Goal: Information Seeking & Learning: Learn about a topic

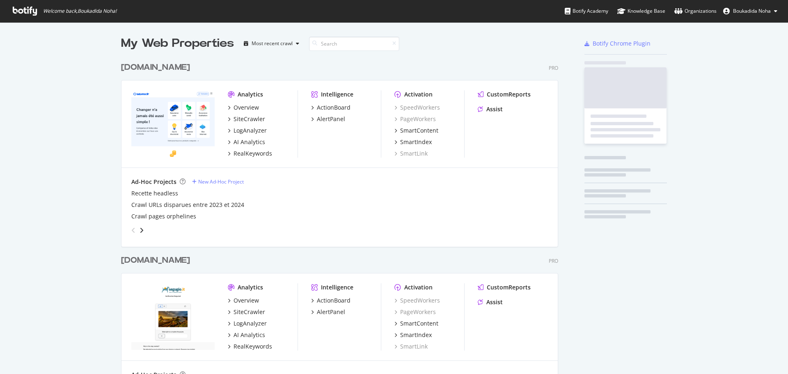
scroll to position [368, 776]
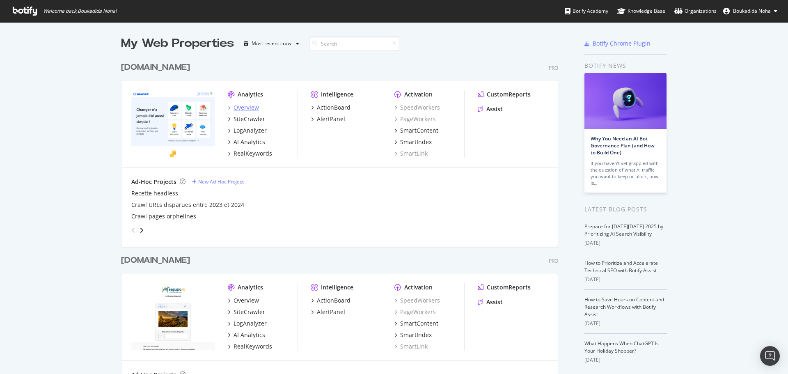
click at [247, 108] on div "Overview" at bounding box center [246, 107] width 25 height 8
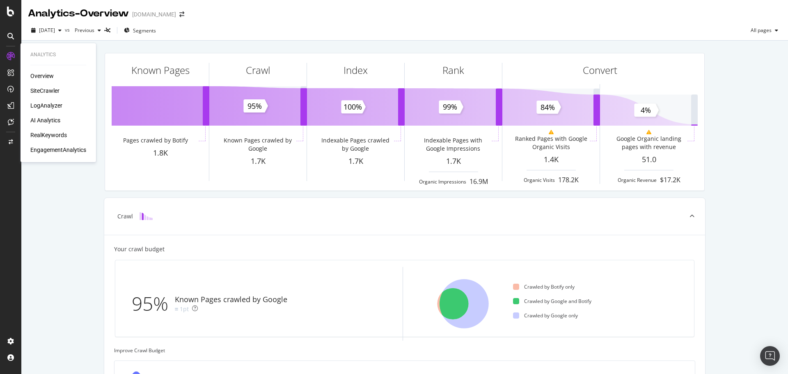
click at [47, 92] on div "SiteCrawler" at bounding box center [44, 91] width 29 height 8
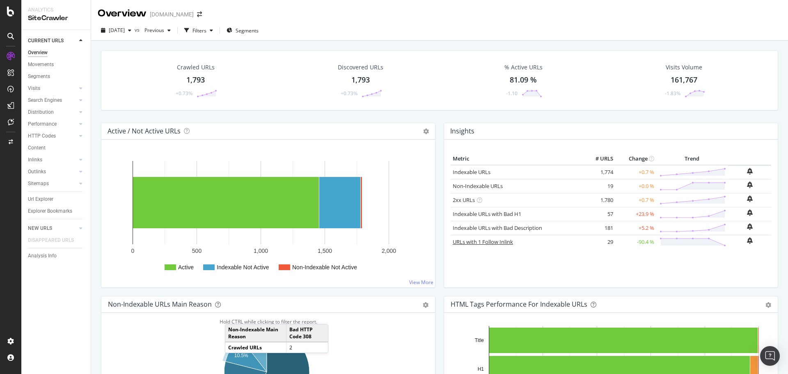
click at [484, 243] on link "URLs with 1 Follow Inlink" at bounding box center [483, 241] width 60 height 7
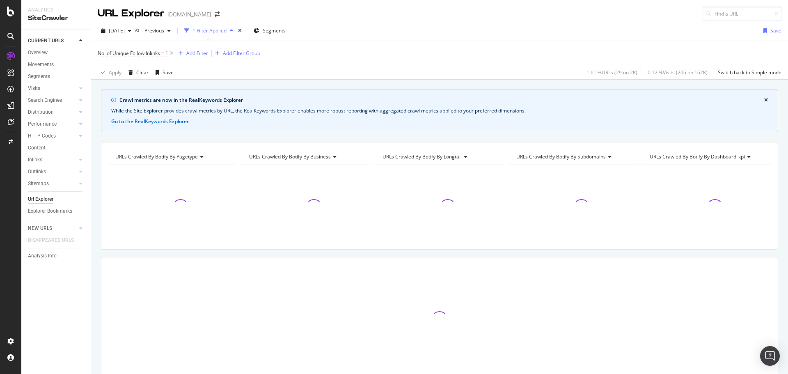
click at [148, 52] on span "No. of Unique Follow Inlinks" at bounding box center [129, 53] width 62 height 7
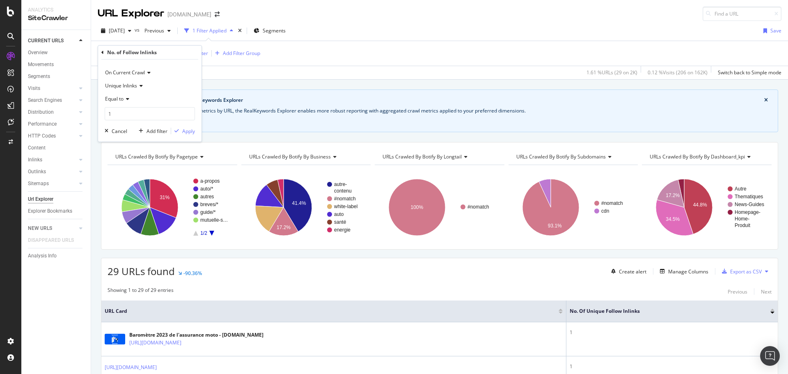
click at [121, 98] on span "Equal to" at bounding box center [114, 98] width 18 height 7
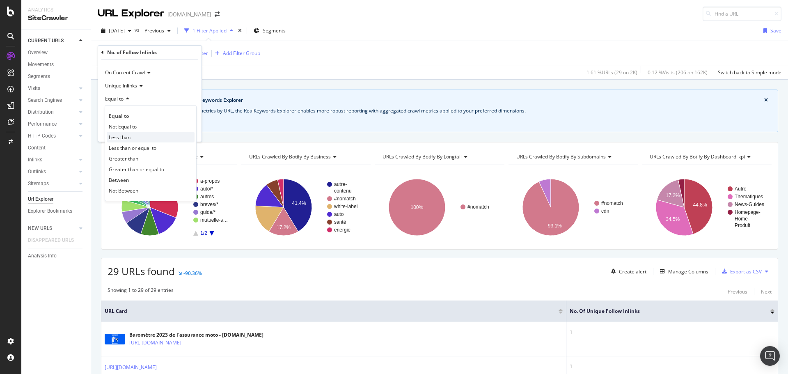
click at [122, 136] on span "Less than" at bounding box center [120, 137] width 22 height 7
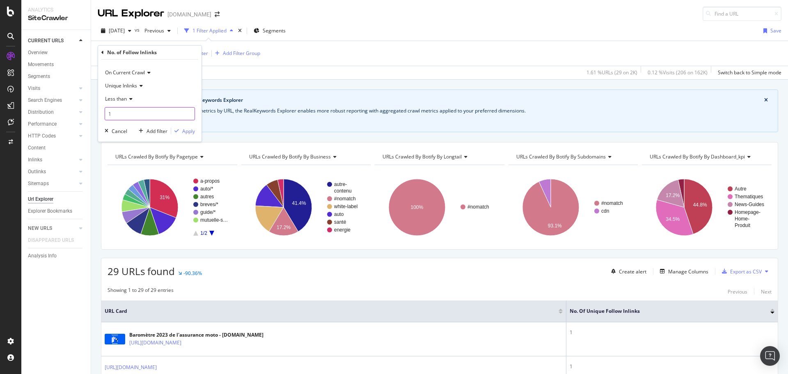
drag, startPoint x: 120, startPoint y: 115, endPoint x: 84, endPoint y: 115, distance: 36.1
click at [84, 115] on body "Analytics SiteCrawler CURRENT URLS Overview Movements Segments Visits Analysis …" at bounding box center [394, 187] width 788 height 374
type input "1"
type input "20"
click at [188, 132] on div "Apply" at bounding box center [188, 131] width 13 height 7
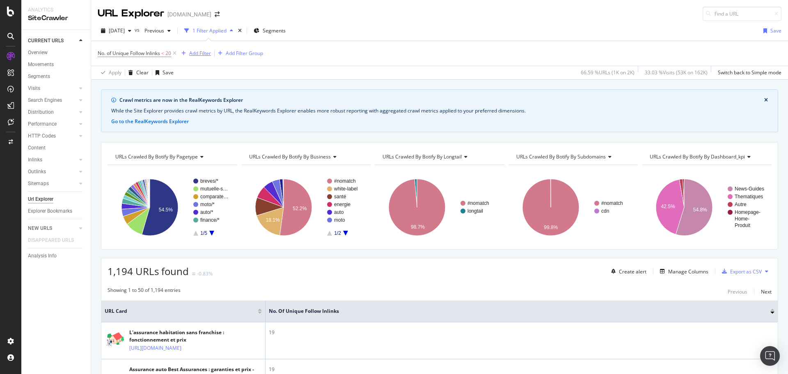
click at [201, 52] on div "Add Filter" at bounding box center [200, 53] width 22 height 7
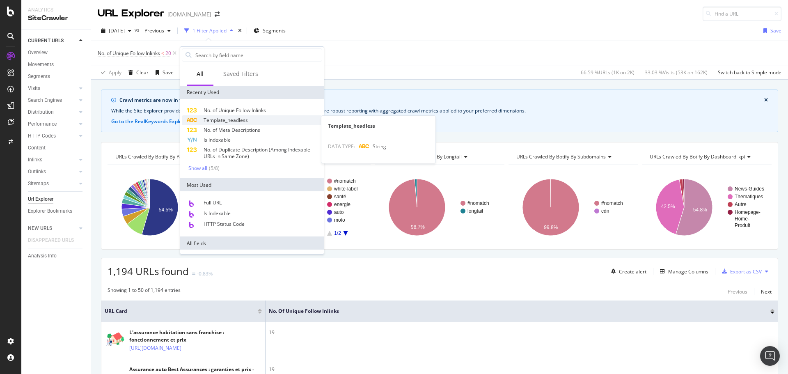
click at [227, 121] on span "Template_headless" at bounding box center [226, 120] width 44 height 7
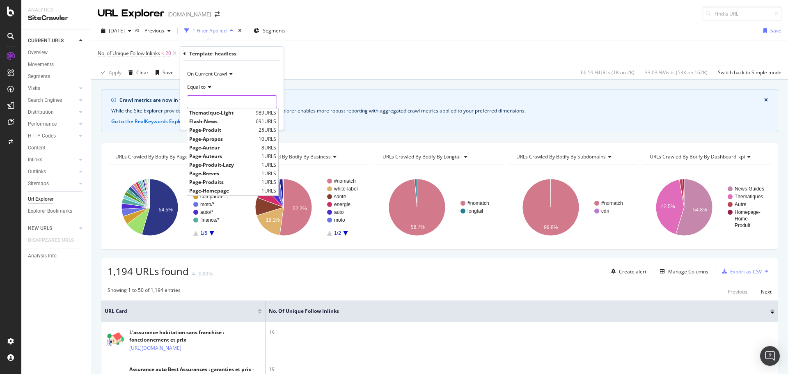
click at [210, 102] on input "text" at bounding box center [231, 101] width 89 height 13
click at [219, 113] on span "Thematique-Light" at bounding box center [221, 112] width 64 height 7
type input "Thematique-Light"
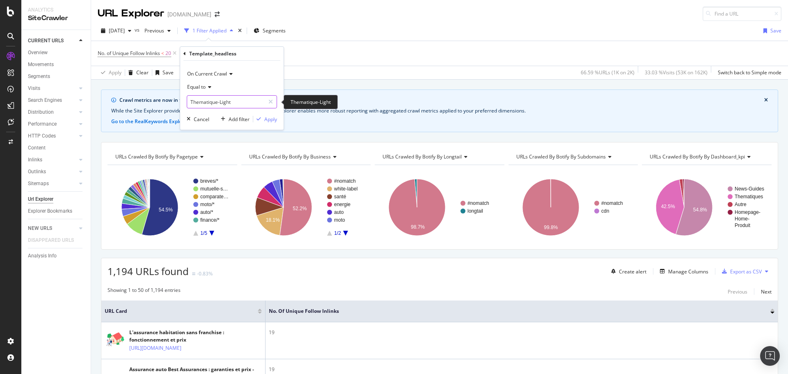
click at [247, 103] on input "Thematique-Light" at bounding box center [226, 101] width 78 height 13
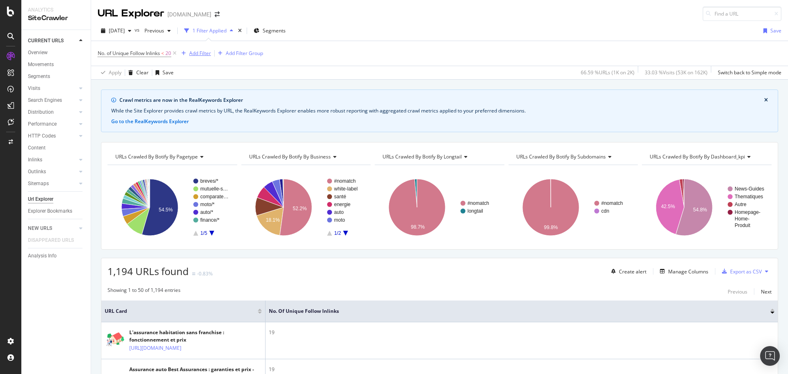
click at [204, 53] on div "Add Filter" at bounding box center [200, 53] width 22 height 7
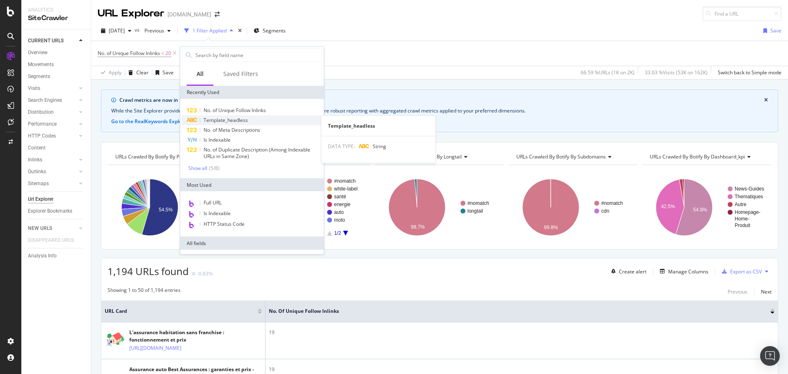
click at [234, 119] on span "Template_headless" at bounding box center [226, 120] width 44 height 7
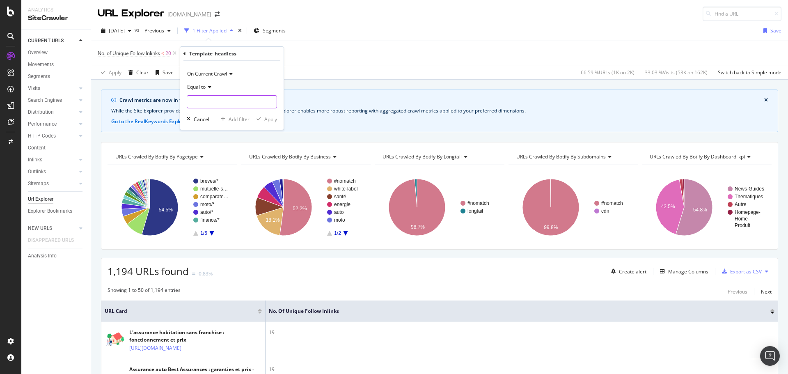
click at [223, 105] on input "text" at bounding box center [231, 101] width 89 height 13
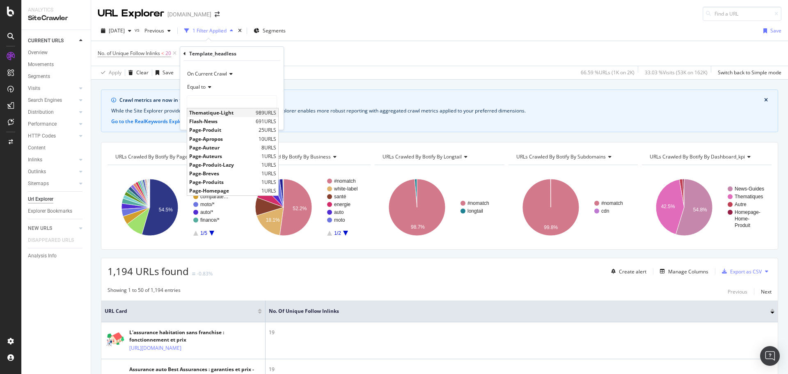
click at [226, 115] on span "Thematique-Light" at bounding box center [221, 112] width 64 height 7
type input "Thematique-Light"
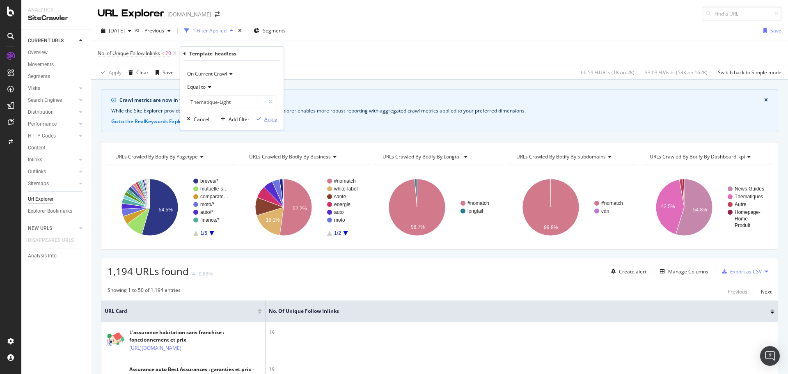
click at [271, 118] on div "Apply" at bounding box center [270, 119] width 13 height 7
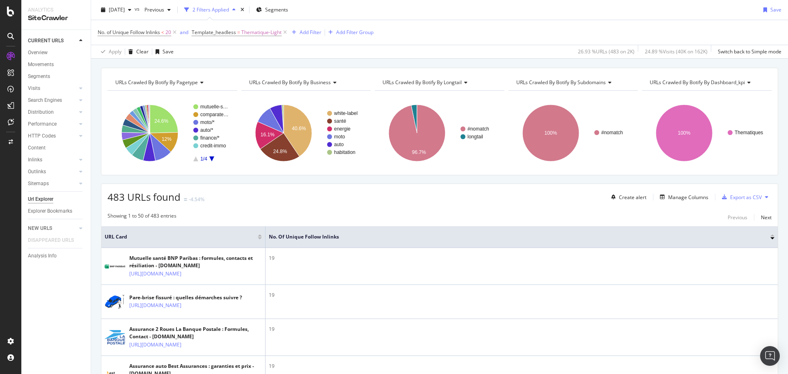
scroll to position [75, 0]
